Goal: Task Accomplishment & Management: Use online tool/utility

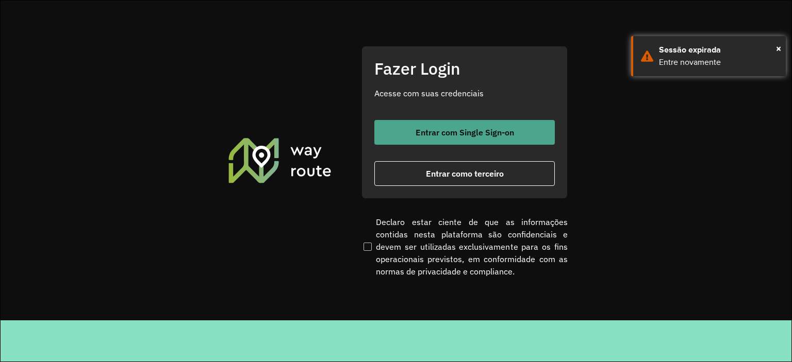
click at [474, 138] on button "Entrar com Single Sign-on" at bounding box center [464, 132] width 180 height 25
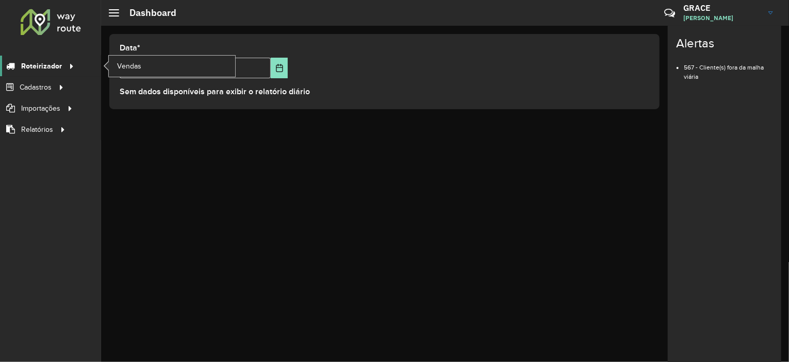
click at [65, 66] on icon at bounding box center [69, 65] width 9 height 15
click at [300, 277] on div "**********" at bounding box center [445, 194] width 688 height 337
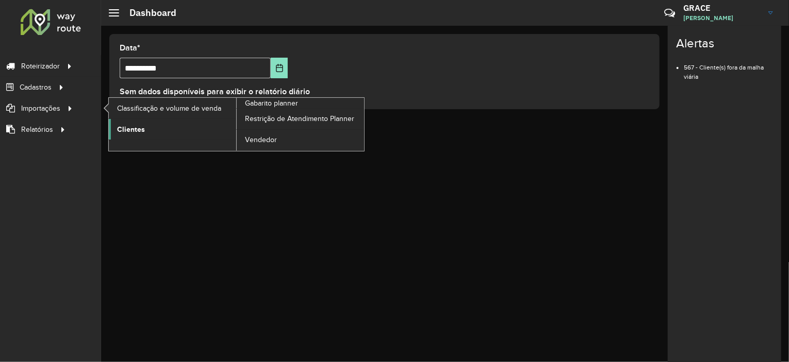
click at [126, 125] on span "Clientes" at bounding box center [131, 129] width 28 height 11
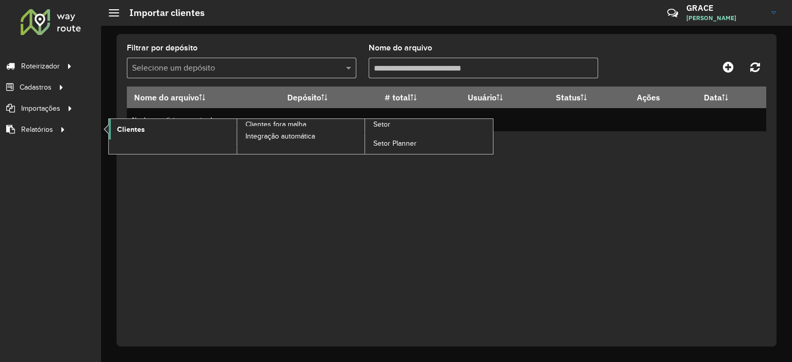
click at [119, 125] on span "Clientes" at bounding box center [131, 129] width 28 height 11
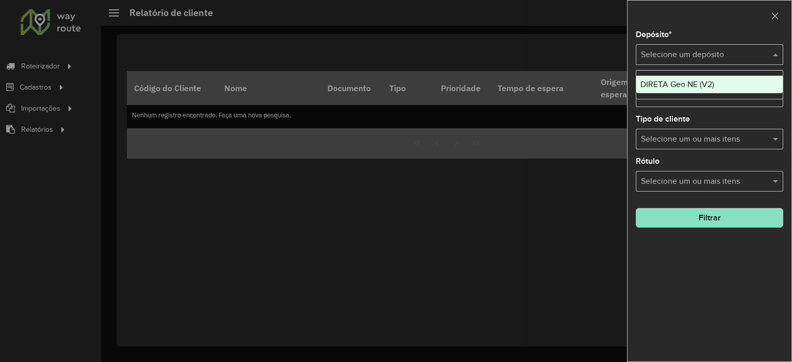
click at [706, 55] on input "text" at bounding box center [699, 55] width 117 height 12
click at [688, 84] on span "DIRETA Geo NE (V2)" at bounding box center [677, 84] width 74 height 9
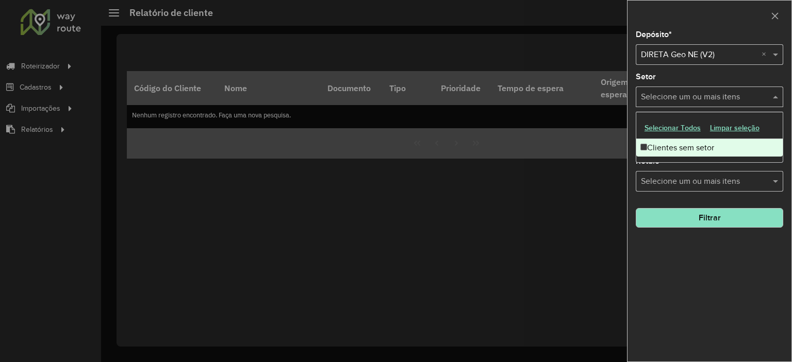
click at [684, 96] on input "text" at bounding box center [704, 97] width 132 height 12
click at [680, 152] on div "Clientes sem setor" at bounding box center [709, 148] width 146 height 18
click at [647, 257] on div "Depósito * Selecione um depósito × DIRETA Geo NE (V2) × Setor Selecione um ou m…" at bounding box center [710, 196] width 164 height 331
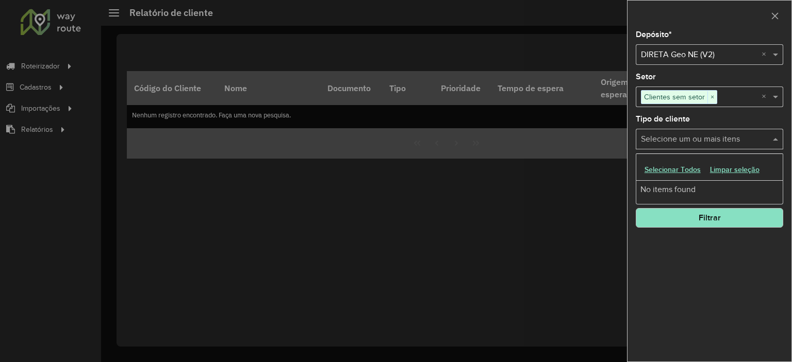
click at [662, 140] on input "text" at bounding box center [704, 140] width 132 height 12
click at [668, 228] on div "Depósito * Selecione um depósito × DIRETA Geo NE (V2) × Setor Selecione um ou m…" at bounding box center [710, 196] width 164 height 331
click at [667, 216] on button "Filtrar" at bounding box center [709, 218] width 147 height 20
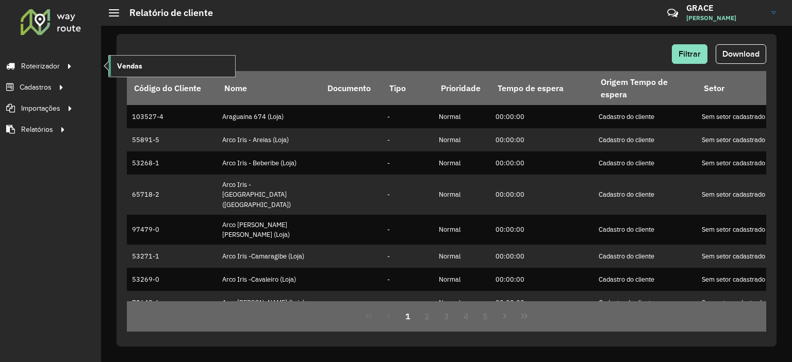
click at [124, 63] on span "Vendas" at bounding box center [129, 66] width 25 height 11
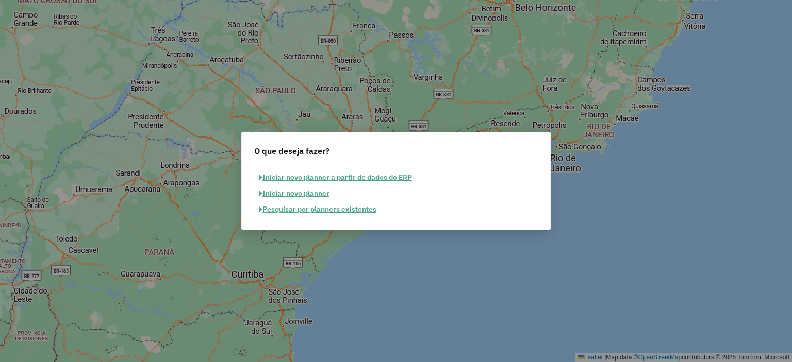
click at [294, 178] on button "Iniciar novo planner a partir de dados do ERP" at bounding box center [335, 178] width 162 height 16
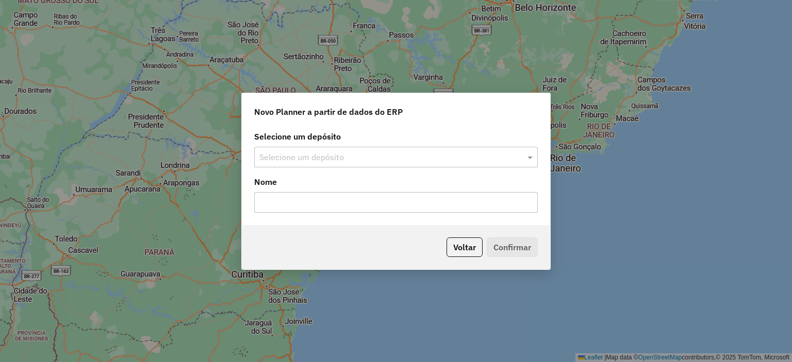
click at [295, 154] on input "text" at bounding box center [385, 158] width 253 height 12
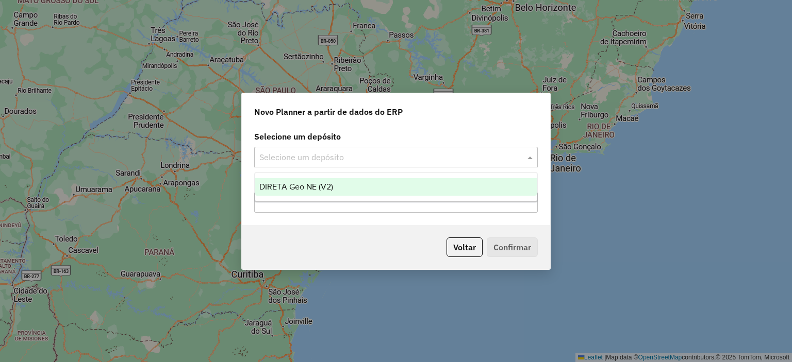
click at [297, 185] on span "DIRETA Geo NE (V2)" at bounding box center [296, 187] width 74 height 9
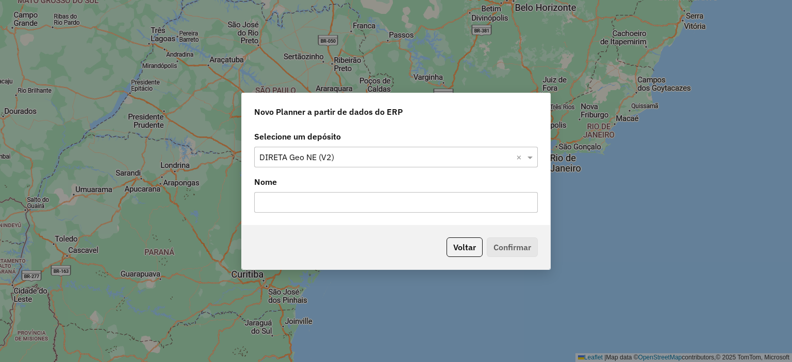
click at [295, 200] on input "text" at bounding box center [396, 202] width 284 height 21
type input "**********"
click at [487, 243] on button "Confirmar" at bounding box center [512, 248] width 51 height 20
